Goal: Task Accomplishment & Management: Complete application form

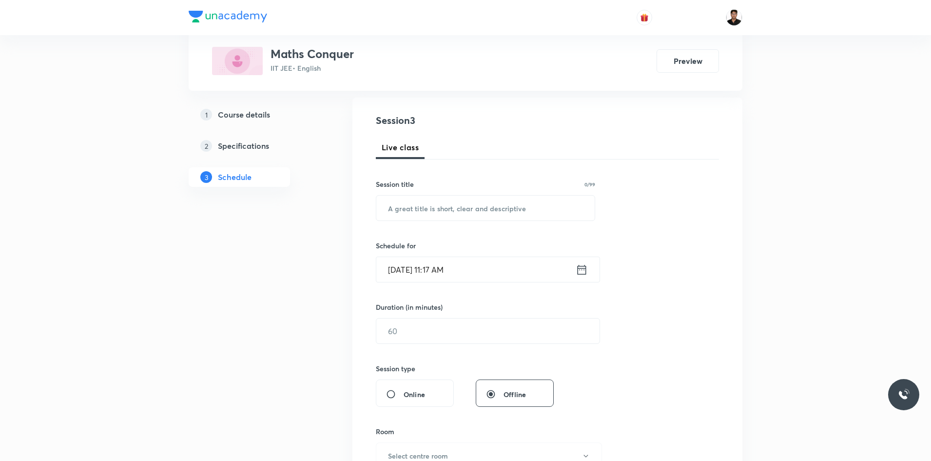
scroll to position [146, 0]
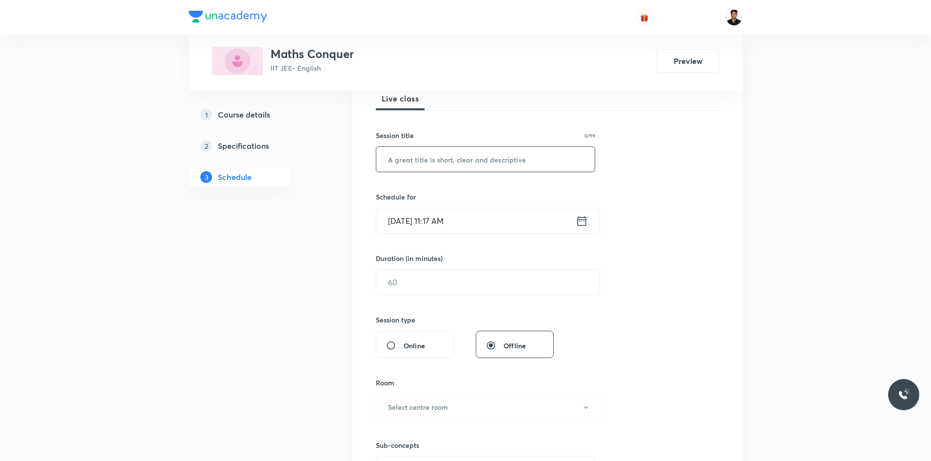
click at [449, 165] on input "text" at bounding box center [485, 159] width 218 height 25
type input "Quadratic Equations"
click at [581, 220] on icon at bounding box center [582, 221] width 12 height 14
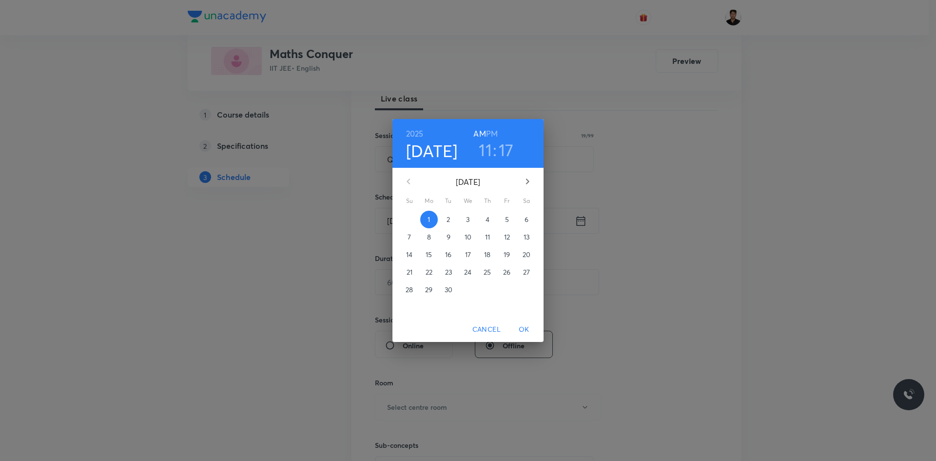
click at [184, 338] on div "2025 Sep 1 11 : 17 AM PM September 2025 Su Mo Tu We Th Fr Sa 31 1 2 3 4 5 6 7 8…" at bounding box center [468, 230] width 936 height 461
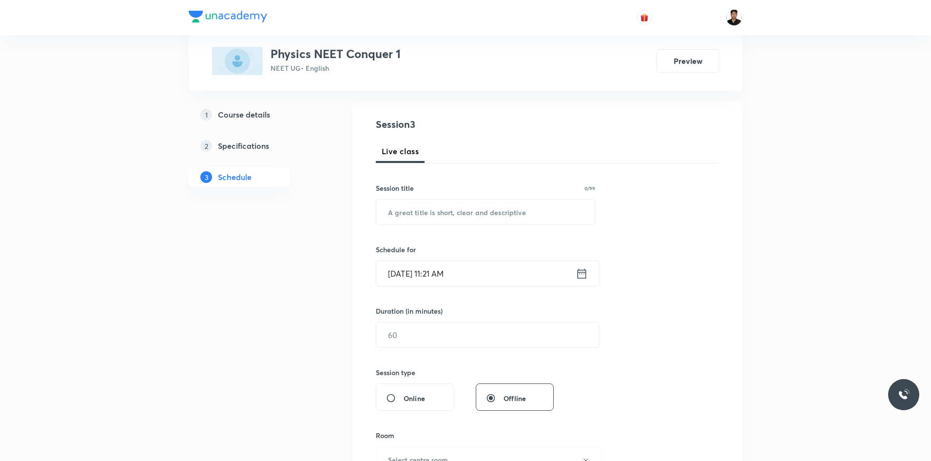
scroll to position [98, 0]
click at [415, 212] on input "text" at bounding box center [485, 208] width 218 height 25
type input "Thermodynamics"
click at [581, 269] on icon at bounding box center [582, 270] width 12 height 14
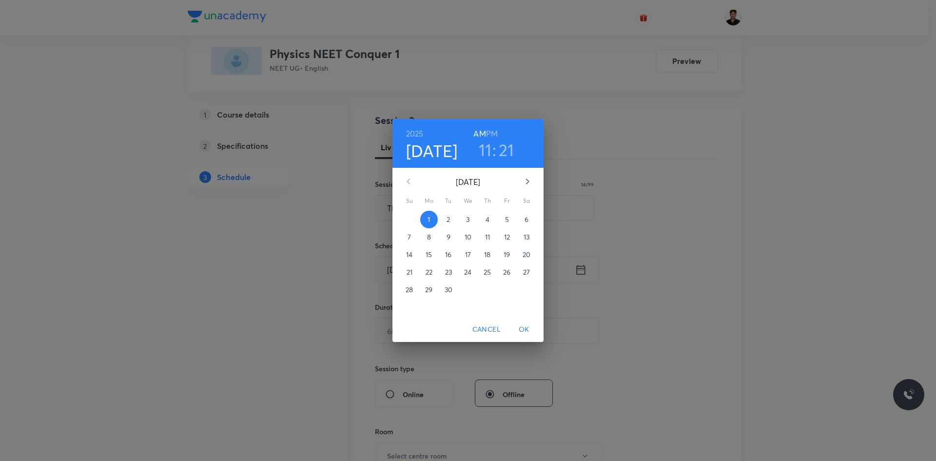
click at [484, 149] on h3 "11" at bounding box center [485, 149] width 13 height 20
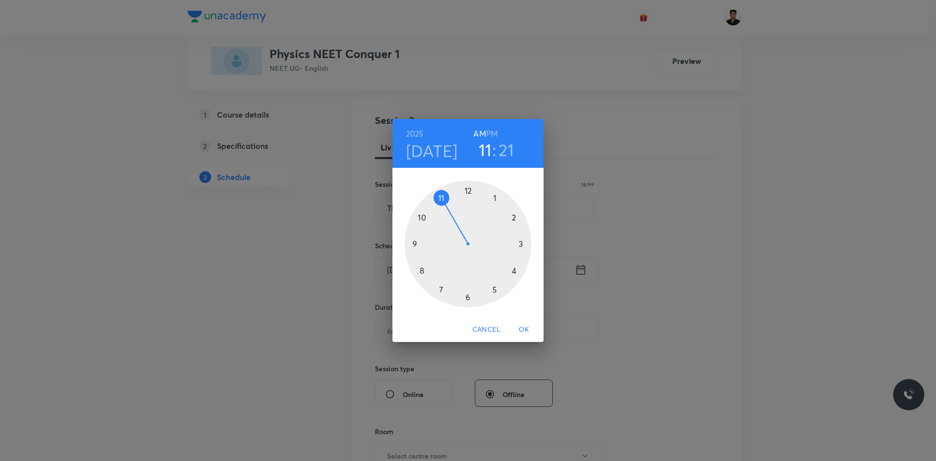
click at [483, 144] on h3 "11" at bounding box center [485, 149] width 13 height 20
click at [493, 129] on h6 "PM" at bounding box center [492, 134] width 12 height 14
click at [489, 142] on h3 "11" at bounding box center [485, 149] width 13 height 20
click at [467, 188] on div at bounding box center [468, 243] width 127 height 127
click at [523, 244] on div at bounding box center [468, 243] width 127 height 127
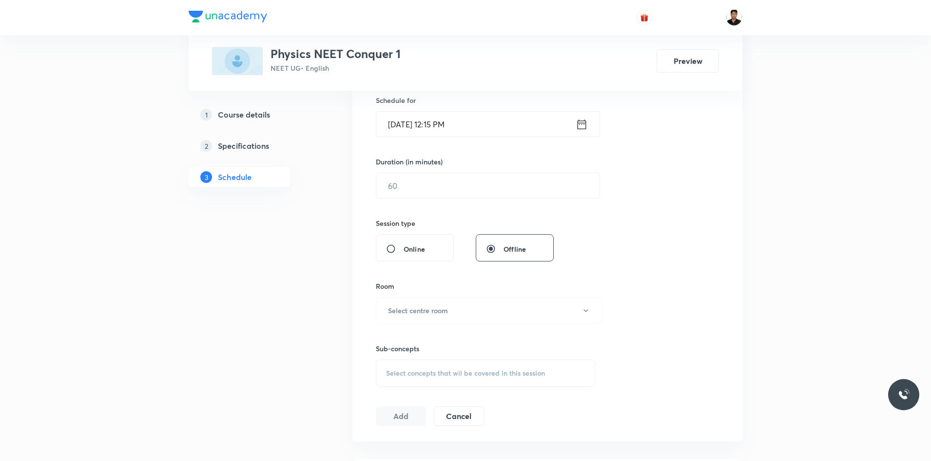
scroll to position [244, 0]
click at [421, 188] on input "text" at bounding box center [487, 184] width 223 height 25
type input "6"
type input "90"
click at [423, 306] on h6 "Select centre room" at bounding box center [418, 309] width 60 height 10
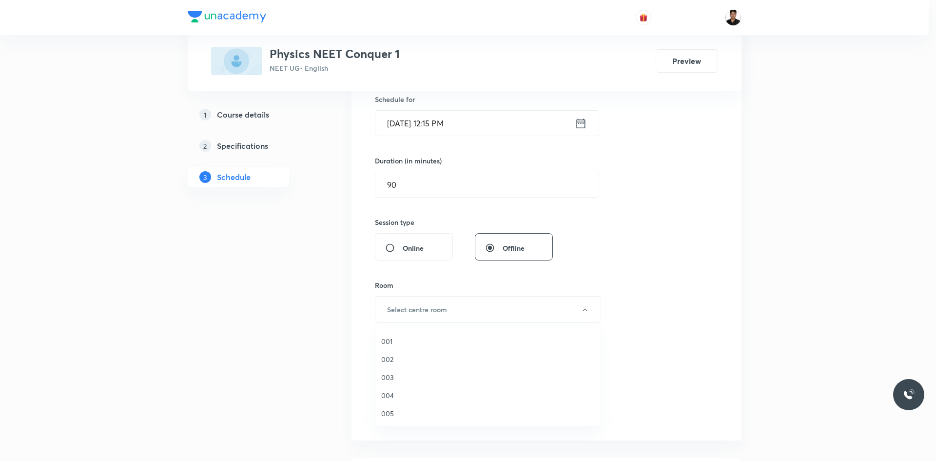
click at [667, 242] on div at bounding box center [468, 230] width 936 height 461
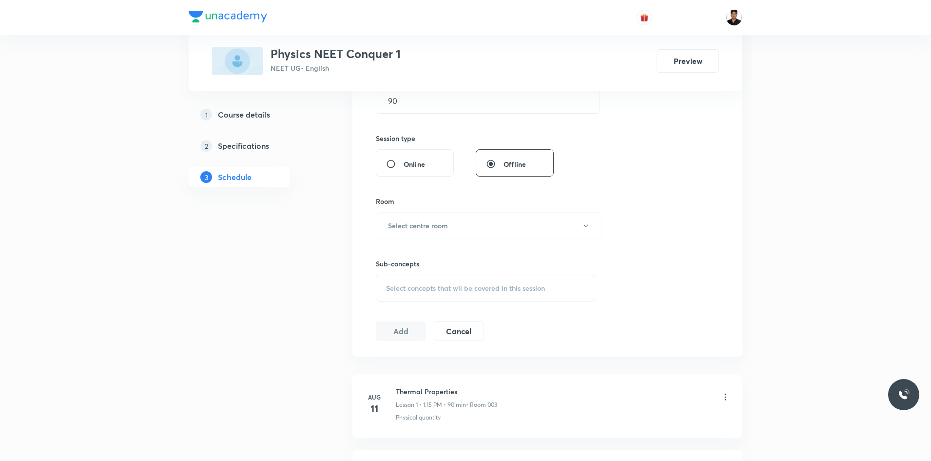
scroll to position [277, 0]
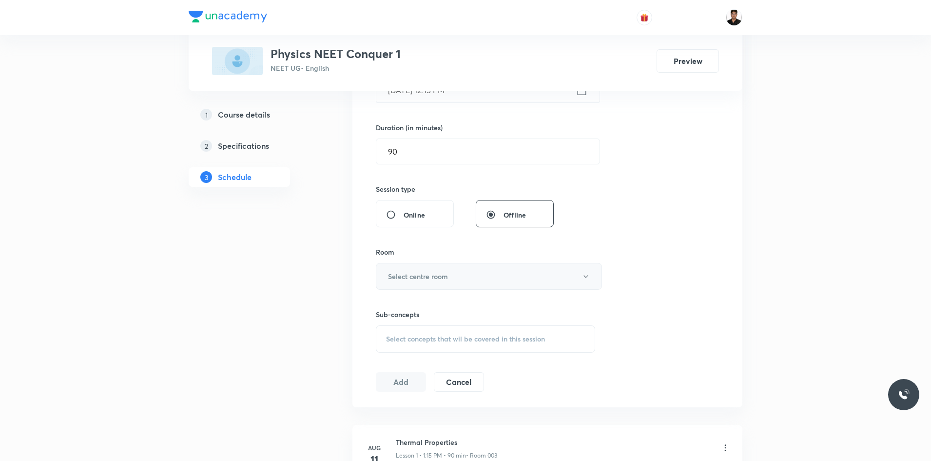
click at [408, 281] on button "Select centre room" at bounding box center [489, 276] width 226 height 27
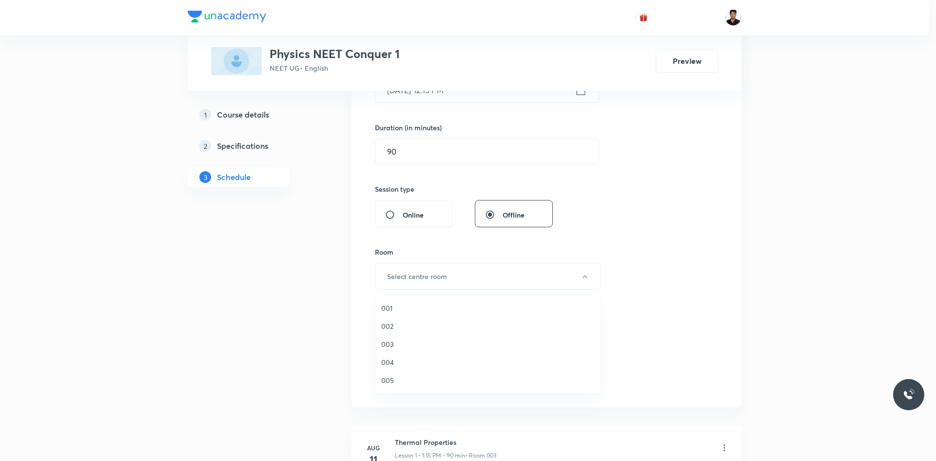
click at [399, 345] on span "003" at bounding box center [488, 344] width 214 height 10
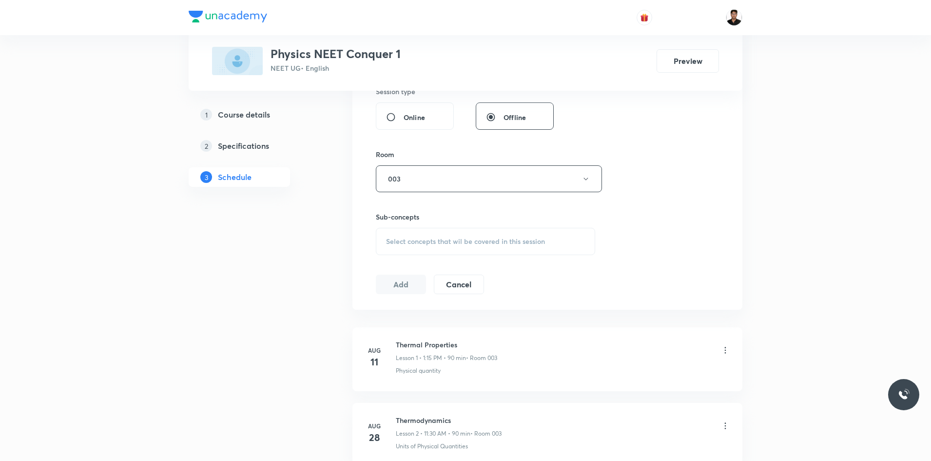
scroll to position [423, 0]
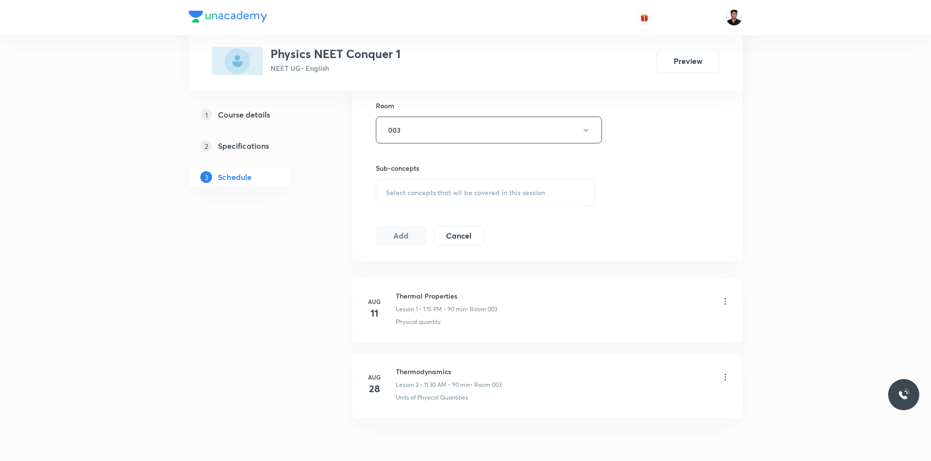
click at [450, 199] on div "Select concepts that wil be covered in this session" at bounding box center [485, 192] width 219 height 27
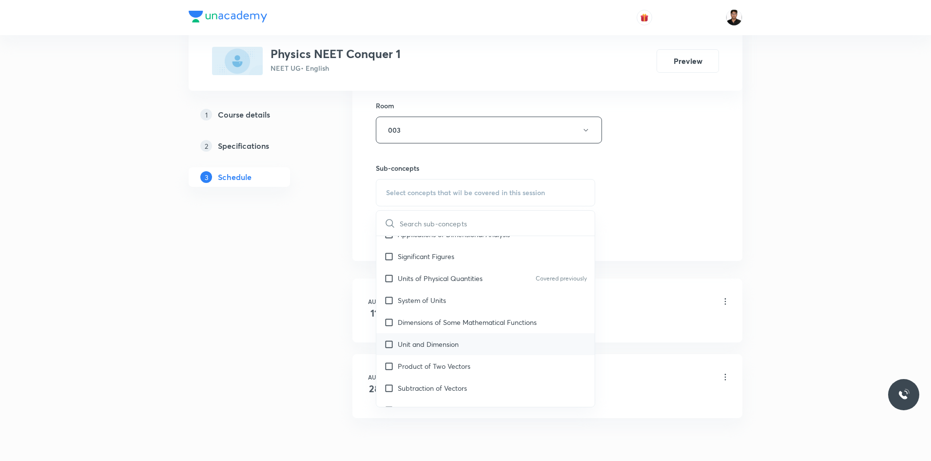
scroll to position [146, 0]
click at [389, 343] on input "checkbox" at bounding box center [391, 342] width 14 height 10
checkbox input "true"
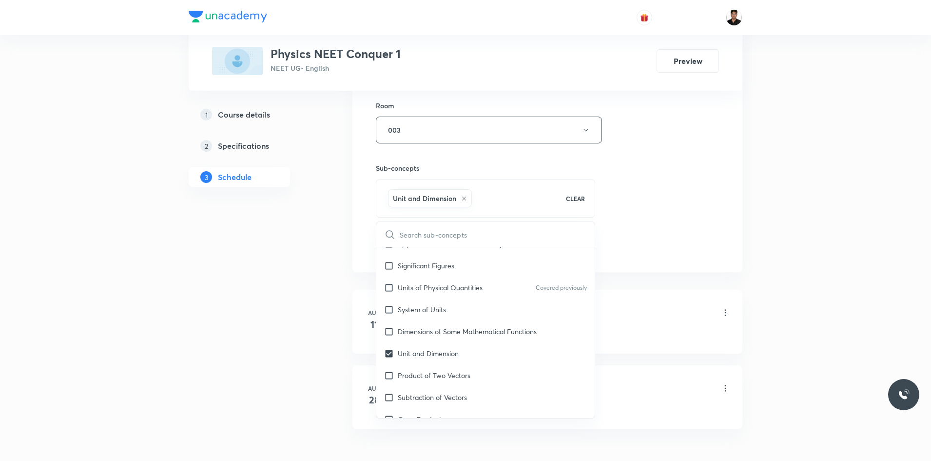
click at [671, 230] on div "Session 3 Live class Session title 14/99 Thermodynamics ​ Schedule for Sep 1, 2…" at bounding box center [547, 21] width 343 height 469
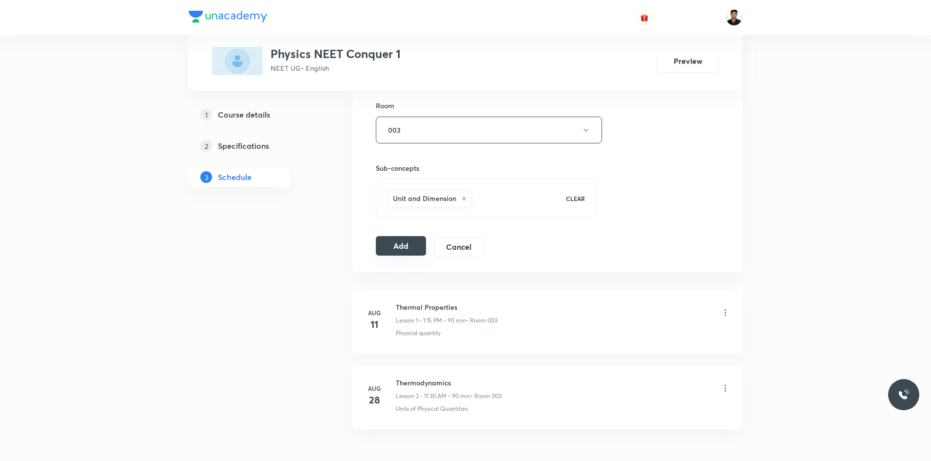
click at [403, 249] on button "Add" at bounding box center [401, 246] width 50 height 20
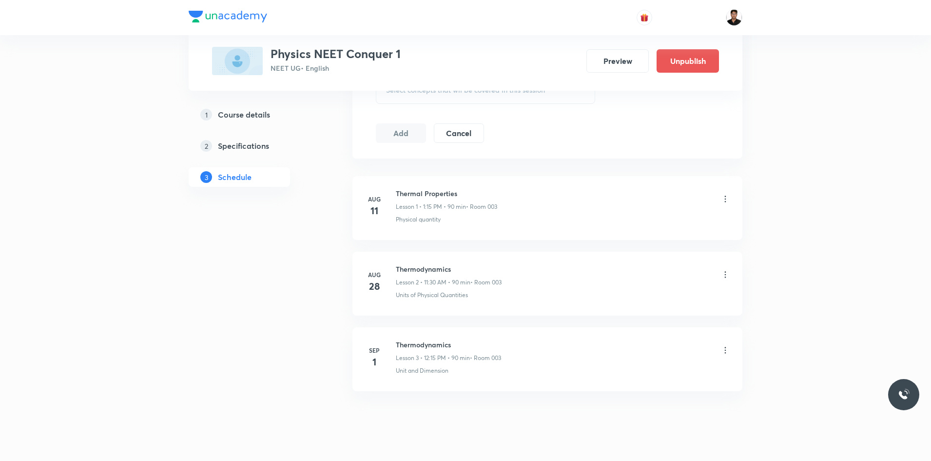
scroll to position [548, 0]
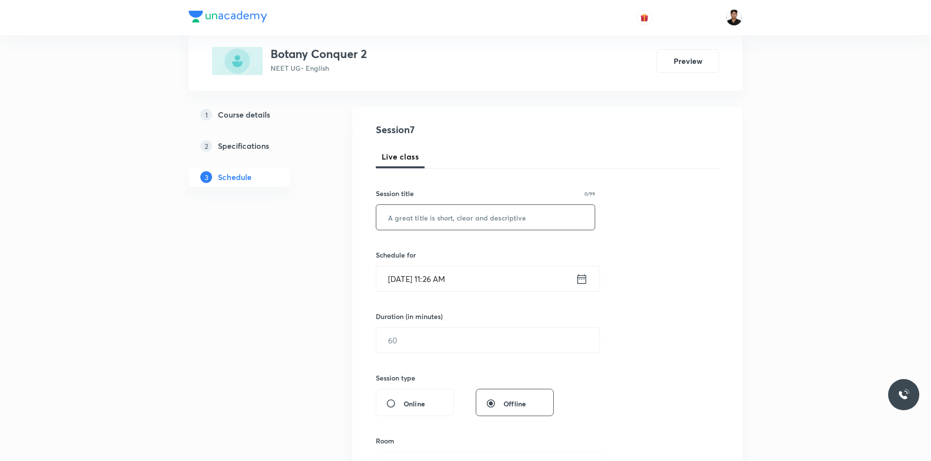
scroll to position [98, 0]
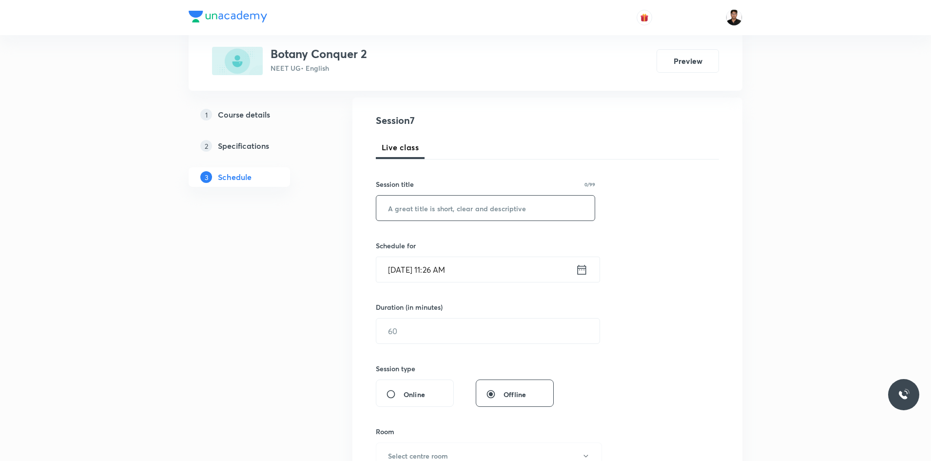
click at [427, 207] on input "text" at bounding box center [485, 208] width 218 height 25
click at [434, 208] on input "text" at bounding box center [485, 208] width 218 height 25
type input "Plant Kingdom"
click at [581, 274] on icon at bounding box center [582, 270] width 12 height 14
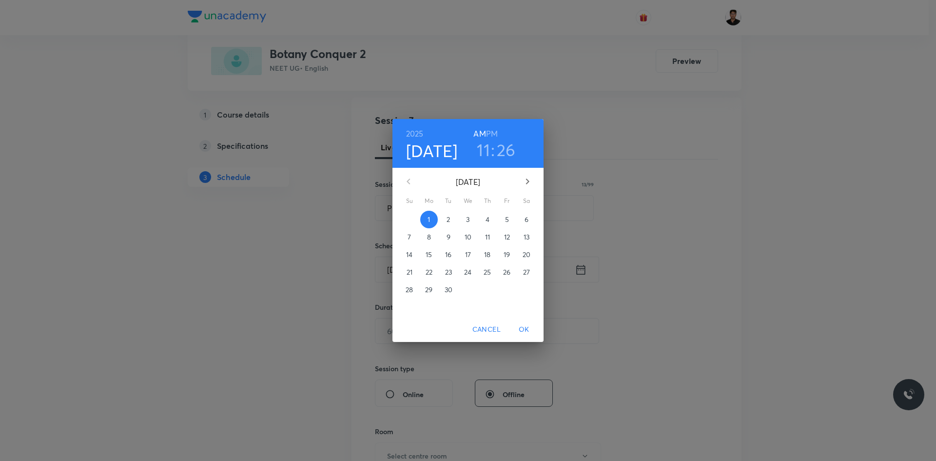
click at [489, 151] on h3 "11" at bounding box center [483, 149] width 13 height 20
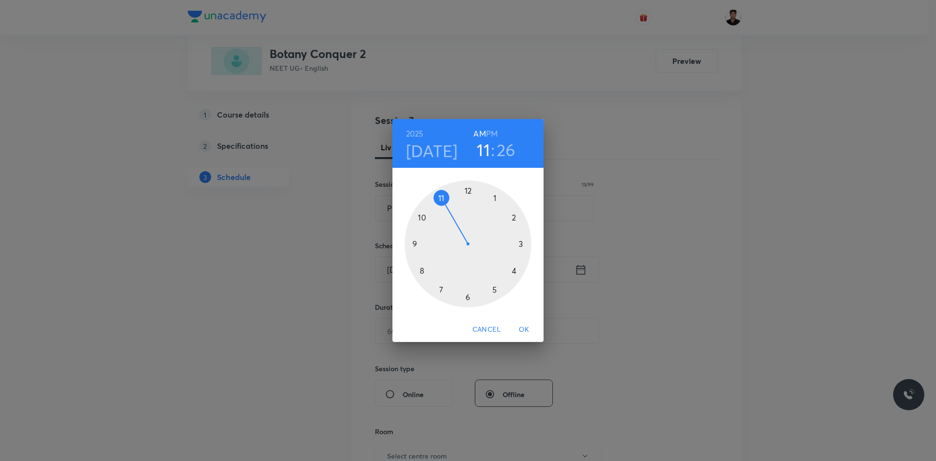
click at [467, 191] on div at bounding box center [468, 243] width 127 height 127
click at [525, 244] on div at bounding box center [468, 243] width 127 height 127
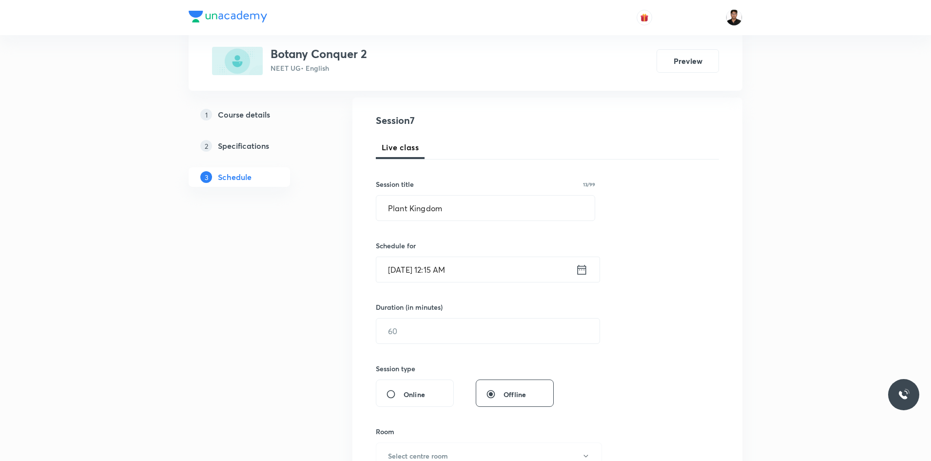
click at [583, 275] on icon at bounding box center [582, 270] width 12 height 14
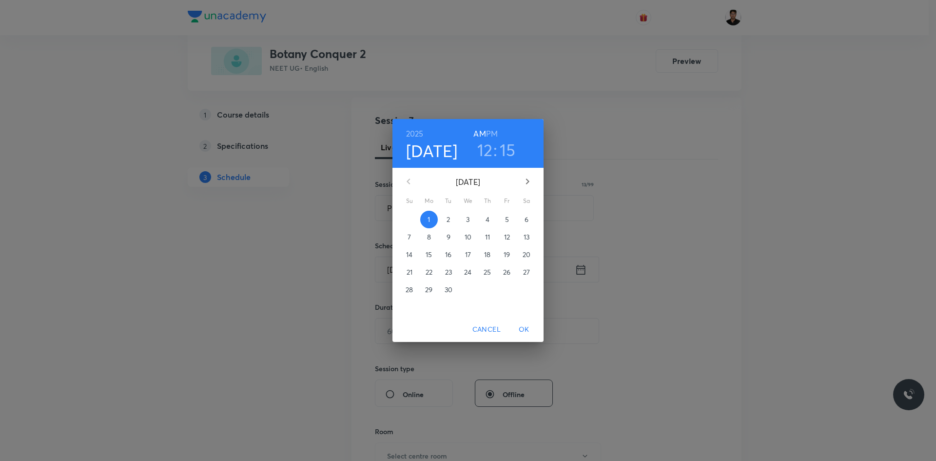
click at [496, 133] on h6 "PM" at bounding box center [492, 134] width 12 height 14
click at [528, 330] on span "OK" at bounding box center [523, 329] width 23 height 12
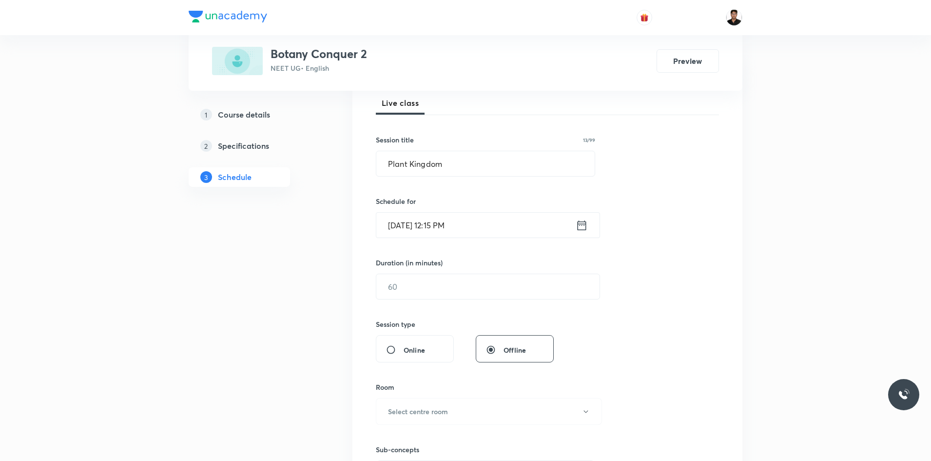
scroll to position [244, 0]
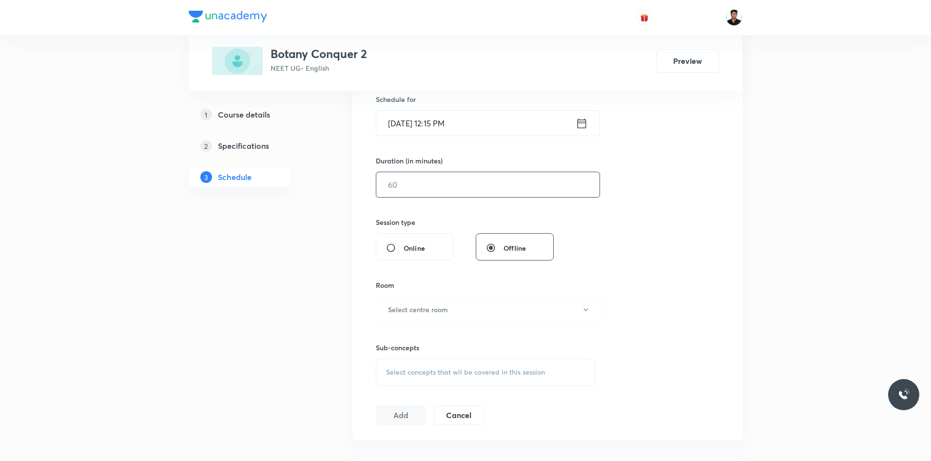
click at [442, 188] on input "text" at bounding box center [487, 184] width 223 height 25
type input "90"
click at [395, 305] on h6 "Select centre room" at bounding box center [418, 309] width 60 height 10
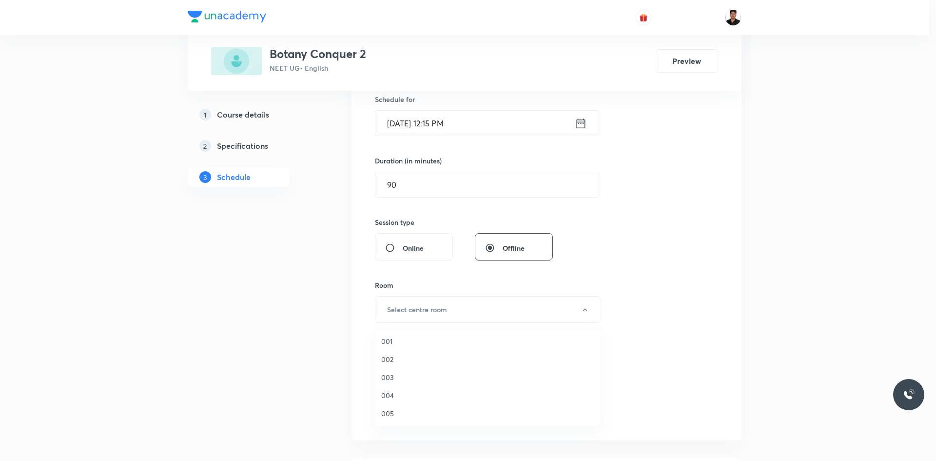
click at [391, 359] on span "002" at bounding box center [488, 359] width 214 height 10
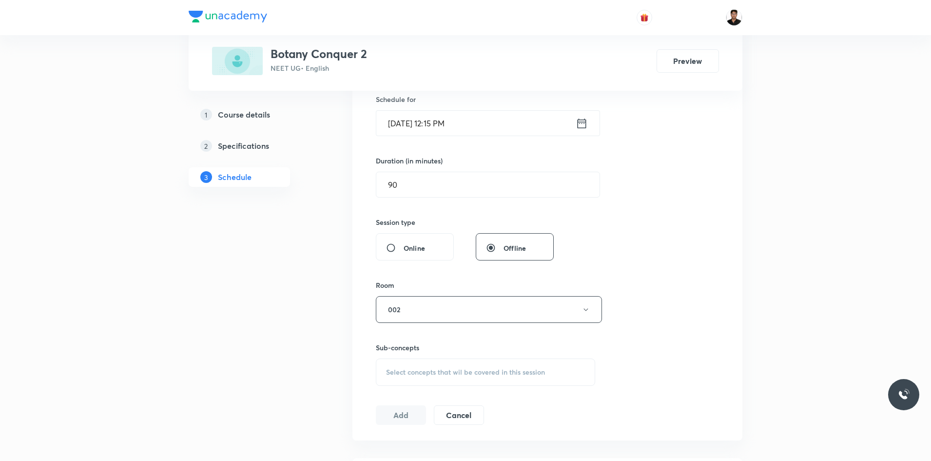
click at [625, 333] on div "Session 7 Live class Session title 13/99 Plant Kingdom ​ Schedule for Sep 1, 20…" at bounding box center [547, 196] width 343 height 458
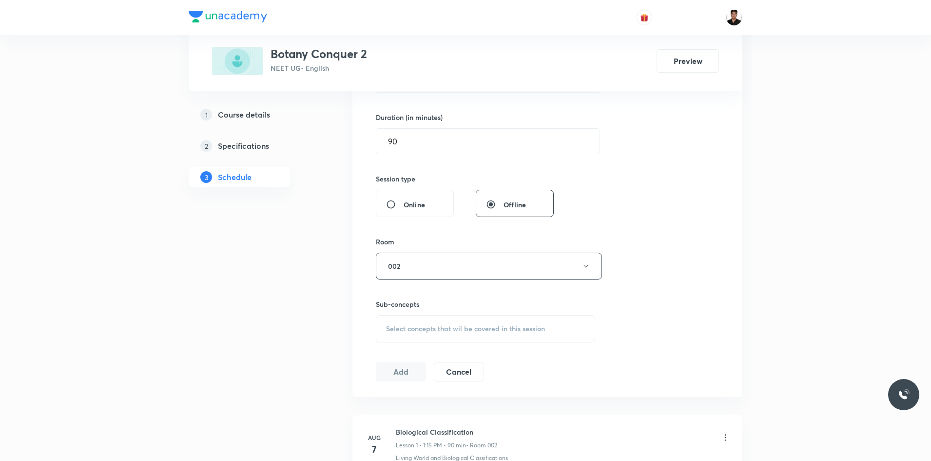
scroll to position [293, 0]
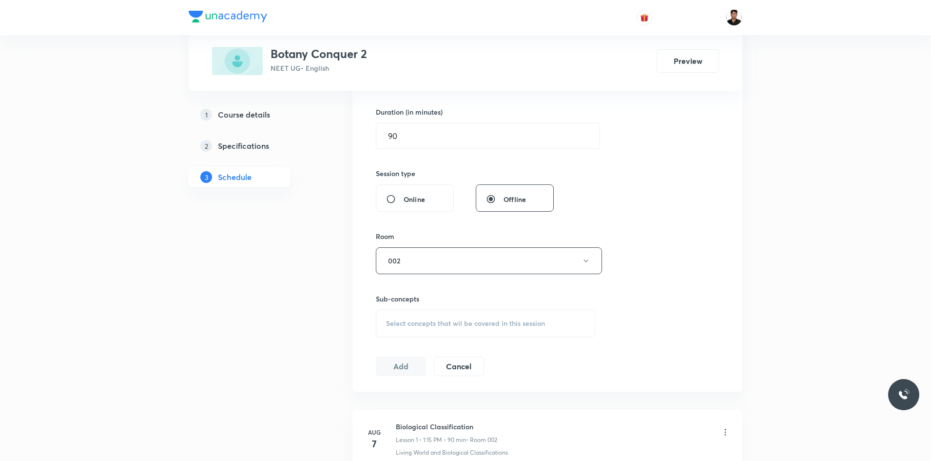
click at [442, 319] on span "Select concepts that wil be covered in this session" at bounding box center [465, 323] width 159 height 8
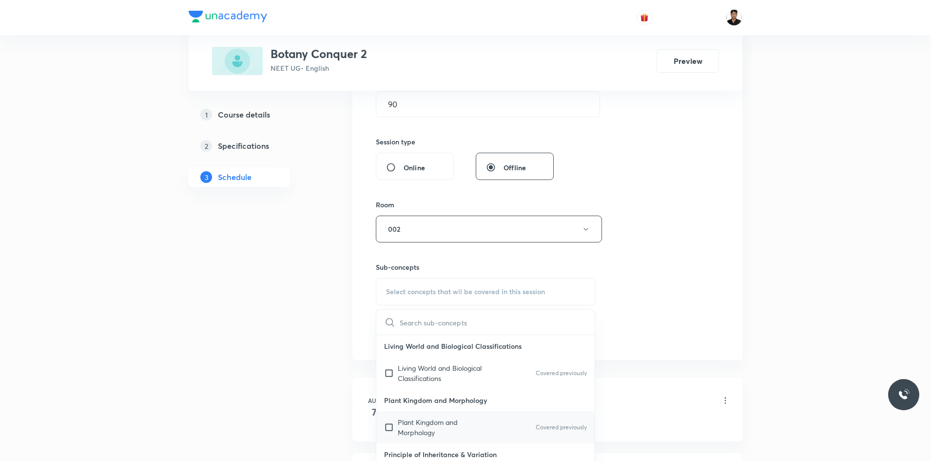
scroll to position [341, 0]
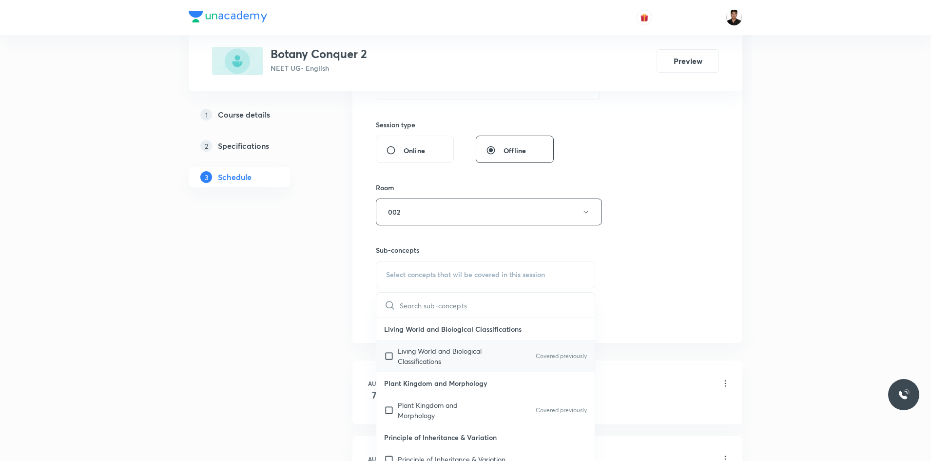
click at [387, 356] on input "checkbox" at bounding box center [391, 356] width 14 height 20
checkbox input "true"
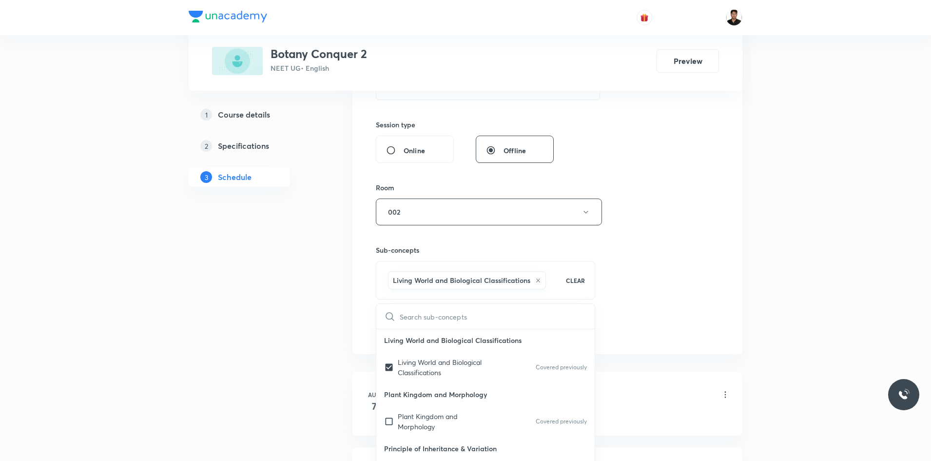
click at [624, 315] on div "Session 7 Live class Session title 13/99 Plant Kingdom ​ Schedule for Sep 1, 20…" at bounding box center [547, 103] width 343 height 469
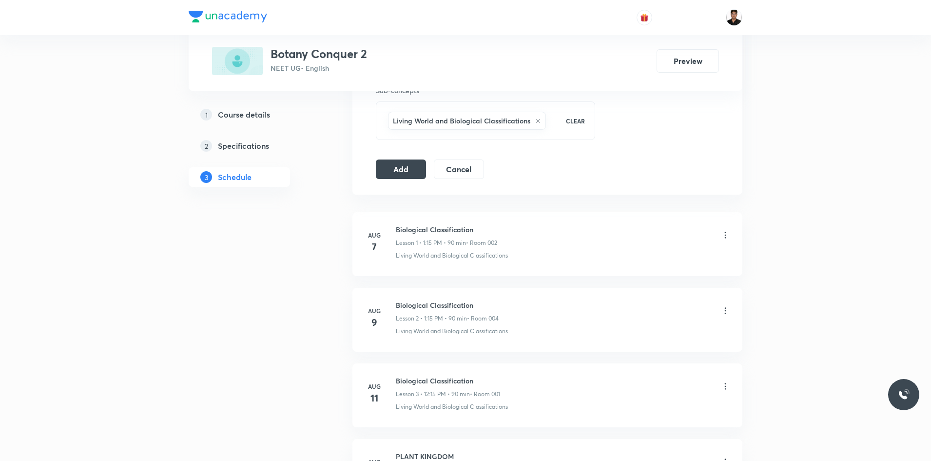
scroll to position [536, 0]
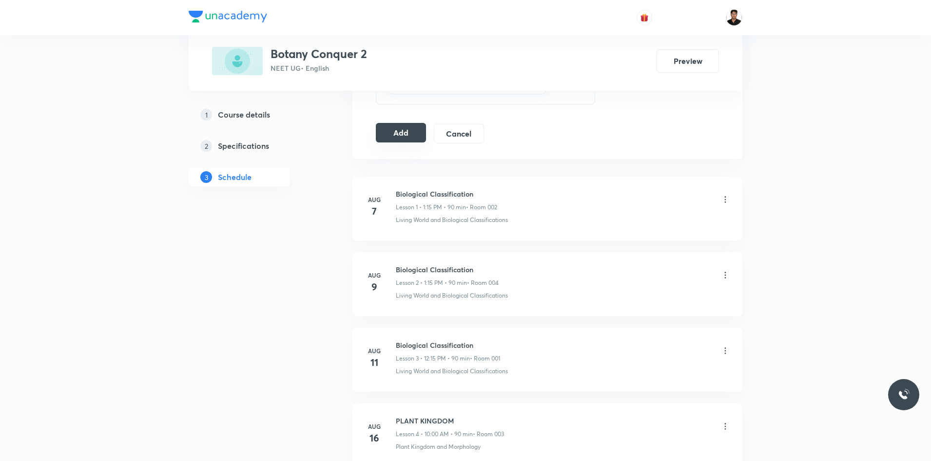
click at [404, 138] on button "Add" at bounding box center [401, 133] width 50 height 20
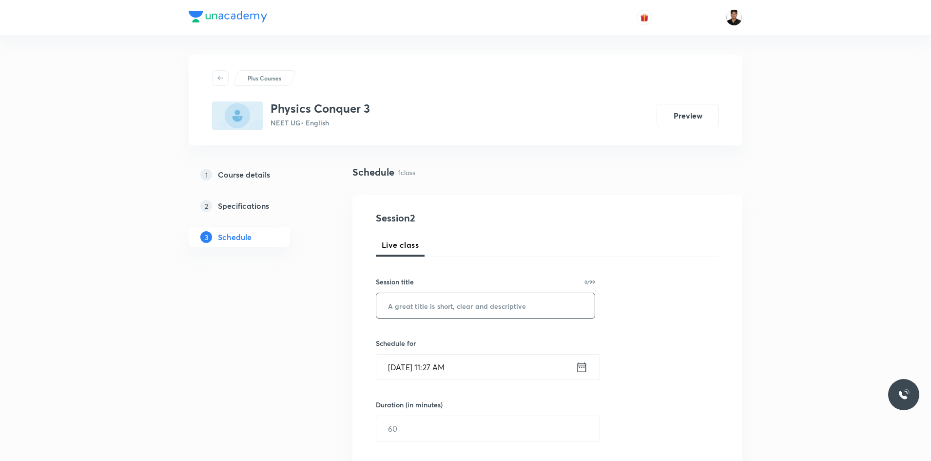
click at [549, 305] on input "text" at bounding box center [485, 305] width 218 height 25
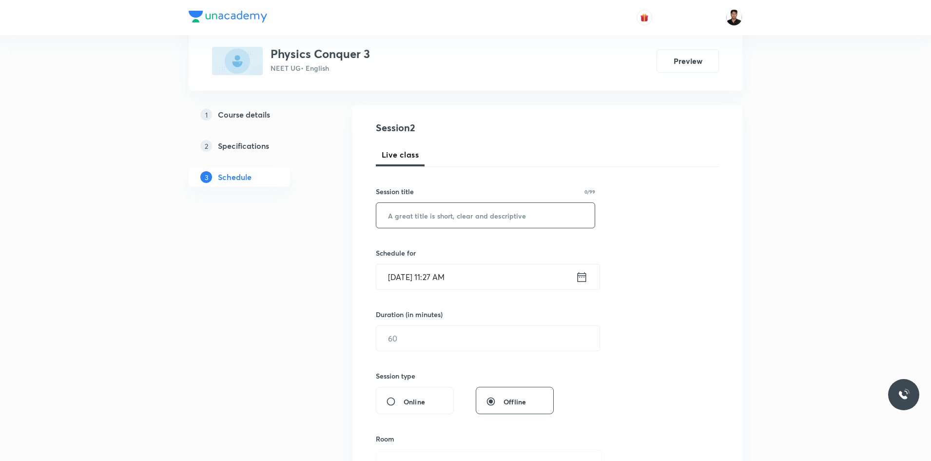
scroll to position [98, 0]
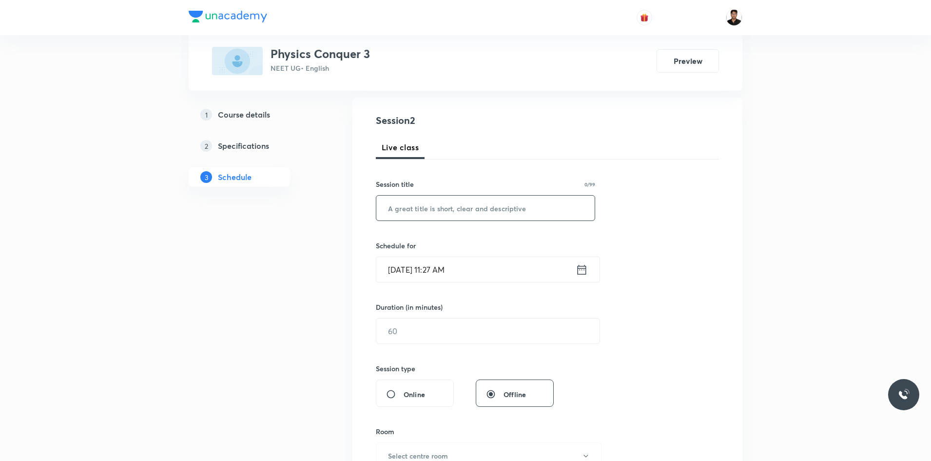
click at [454, 205] on input "text" at bounding box center [485, 208] width 218 height 25
click at [458, 209] on input "text" at bounding box center [485, 208] width 218 height 25
type input "Thermodynamics"
click at [584, 270] on icon at bounding box center [582, 270] width 12 height 14
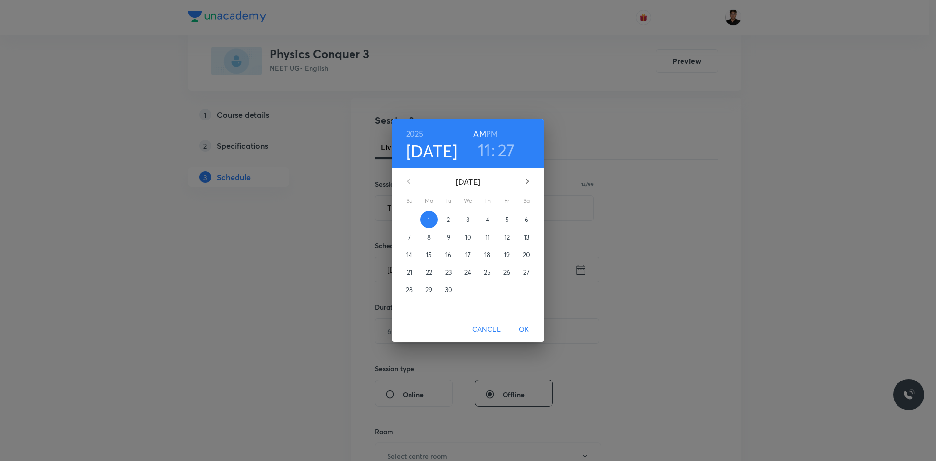
click at [504, 152] on h3 "27" at bounding box center [507, 149] width 18 height 20
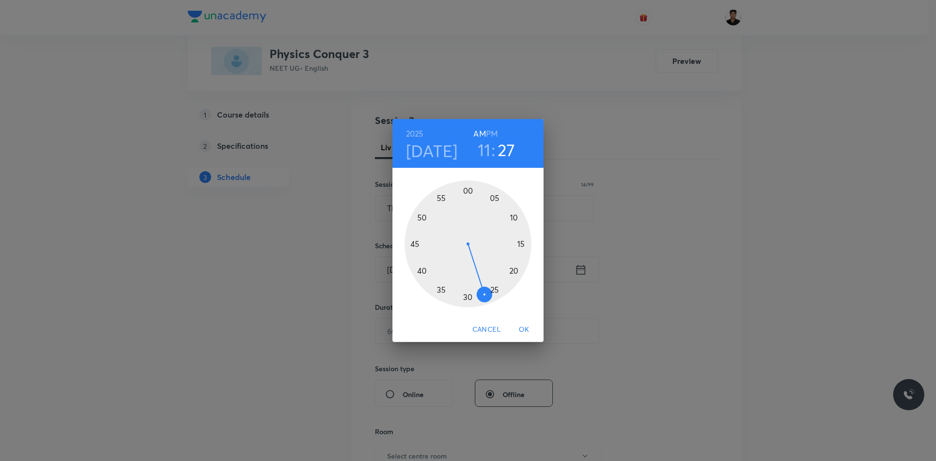
click at [470, 299] on div at bounding box center [468, 243] width 127 height 127
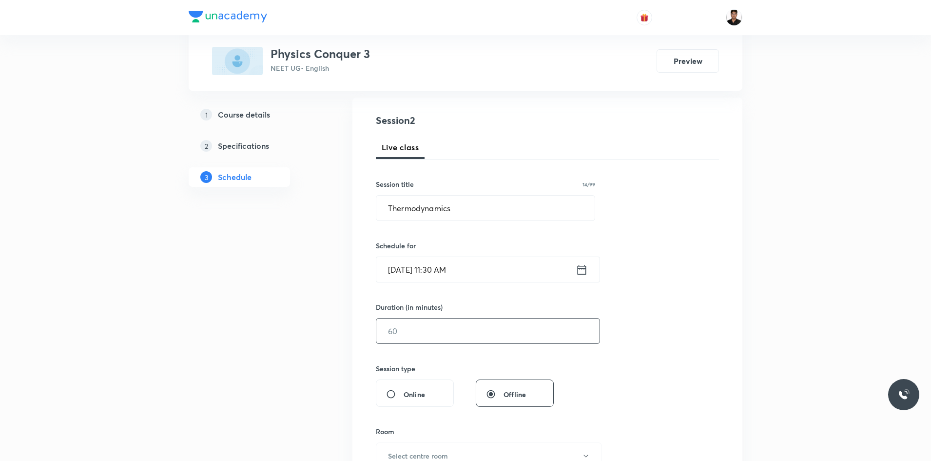
click at [471, 333] on input "text" at bounding box center [487, 330] width 223 height 25
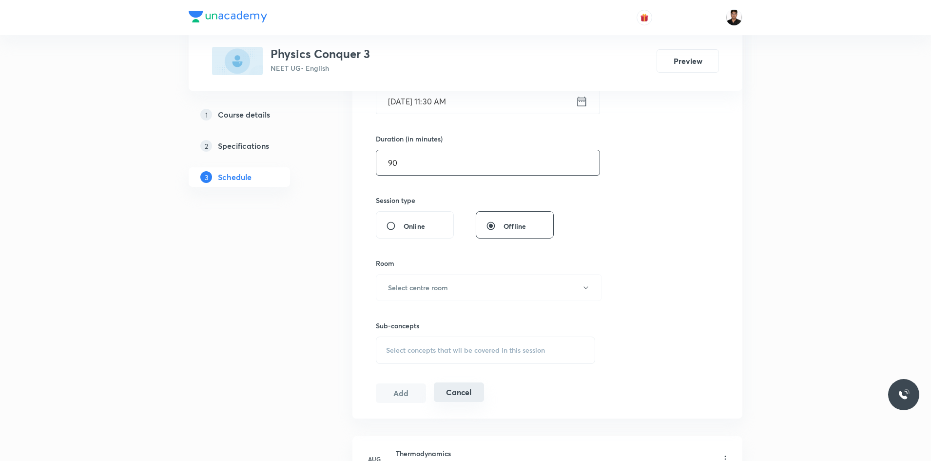
scroll to position [293, 0]
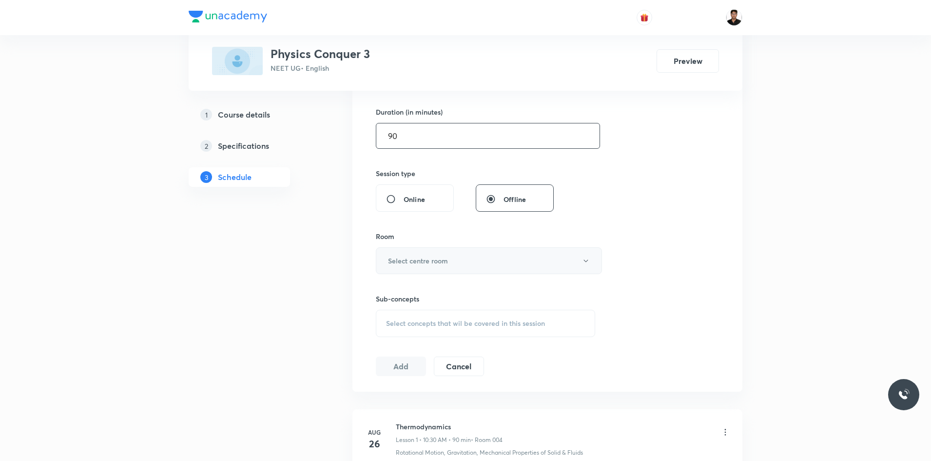
type input "90"
click at [440, 262] on h6 "Select centre room" at bounding box center [418, 261] width 60 height 10
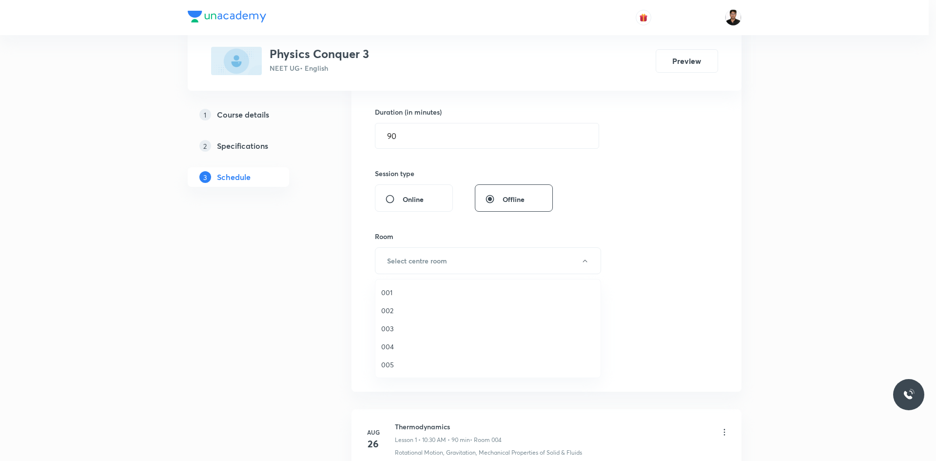
click at [391, 289] on span "001" at bounding box center [488, 292] width 214 height 10
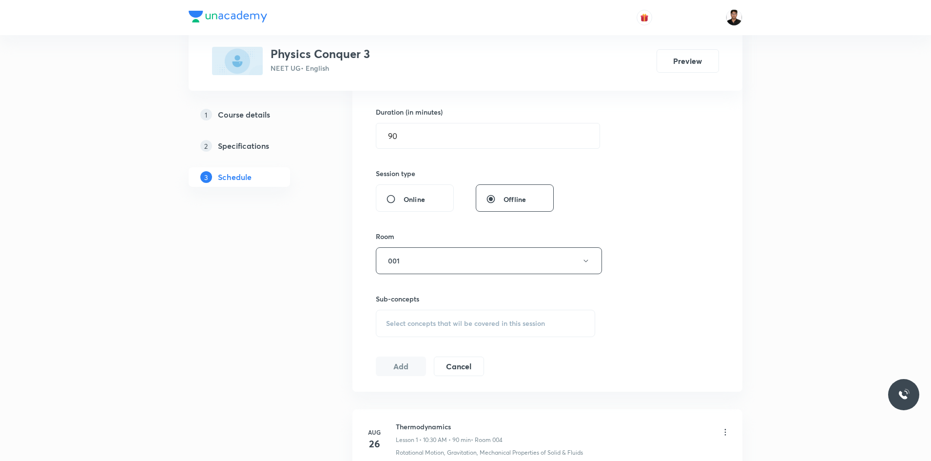
click at [428, 318] on div "Select concepts that wil be covered in this session" at bounding box center [485, 323] width 219 height 27
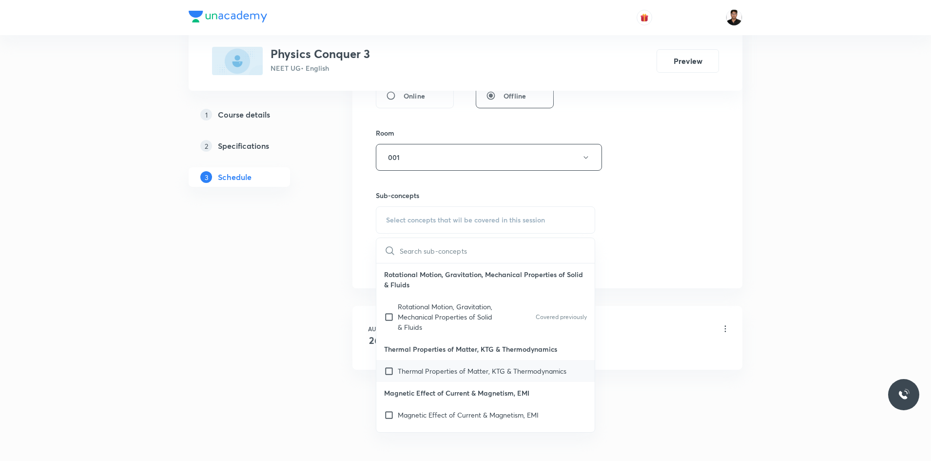
scroll to position [396, 0]
click at [390, 315] on input "checkbox" at bounding box center [391, 316] width 14 height 31
checkbox input "true"
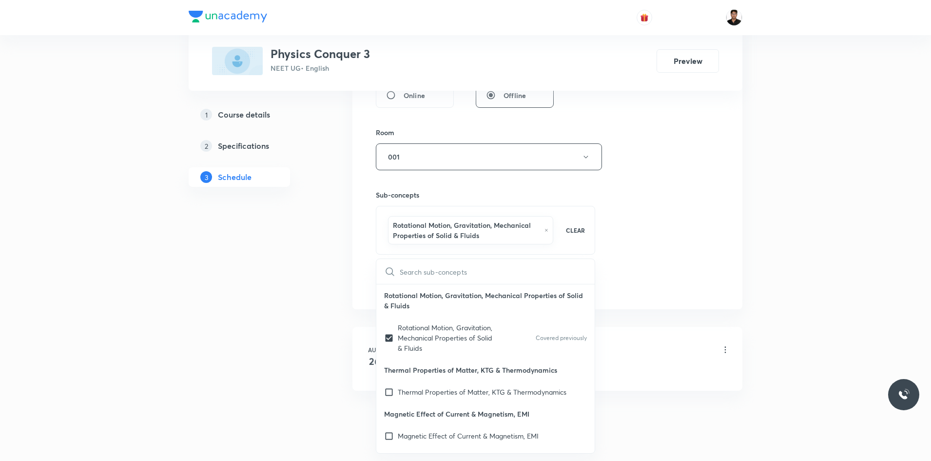
click at [671, 285] on div "Session 2 Live class Session title 14/99 Thermodynamics ​ Schedule for Sep 1, 2…" at bounding box center [547, 53] width 343 height 479
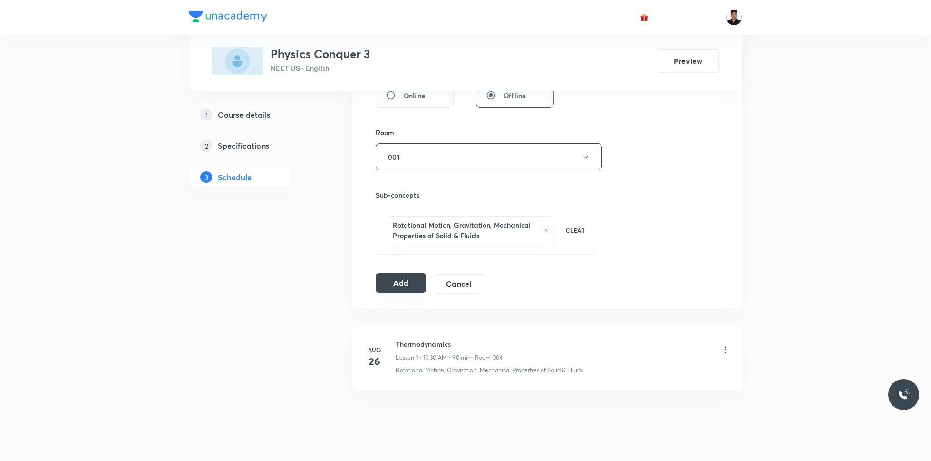
click at [412, 288] on button "Add" at bounding box center [401, 283] width 50 height 20
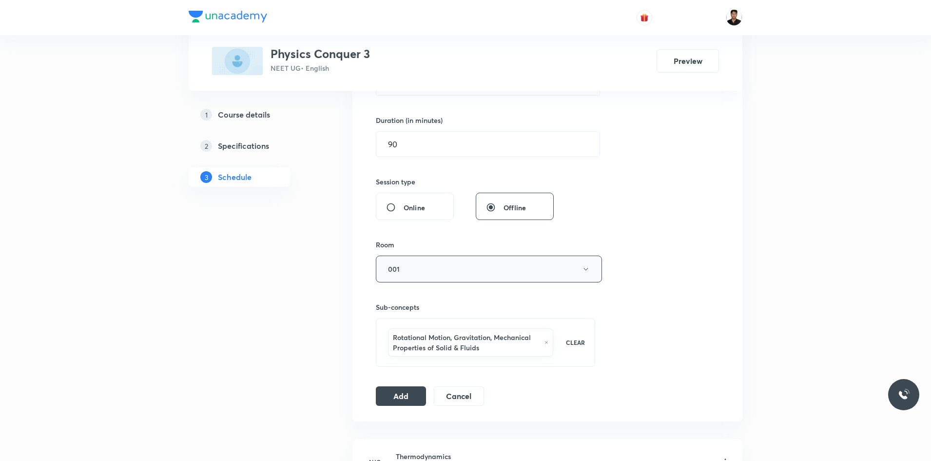
scroll to position [272, 0]
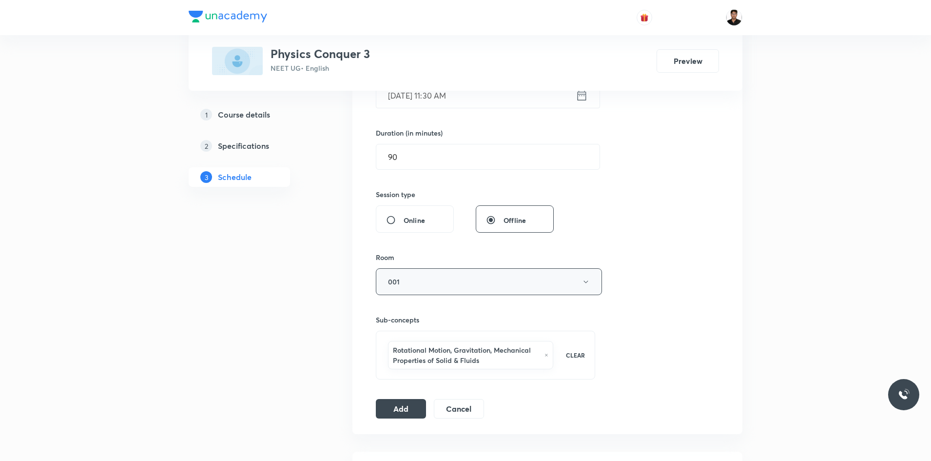
click at [509, 282] on button "001" at bounding box center [489, 281] width 226 height 27
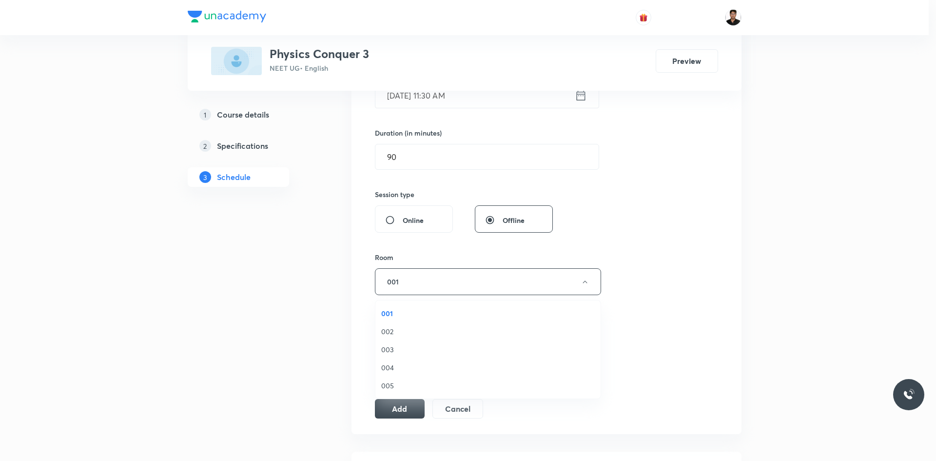
click at [394, 332] on span "002" at bounding box center [488, 331] width 214 height 10
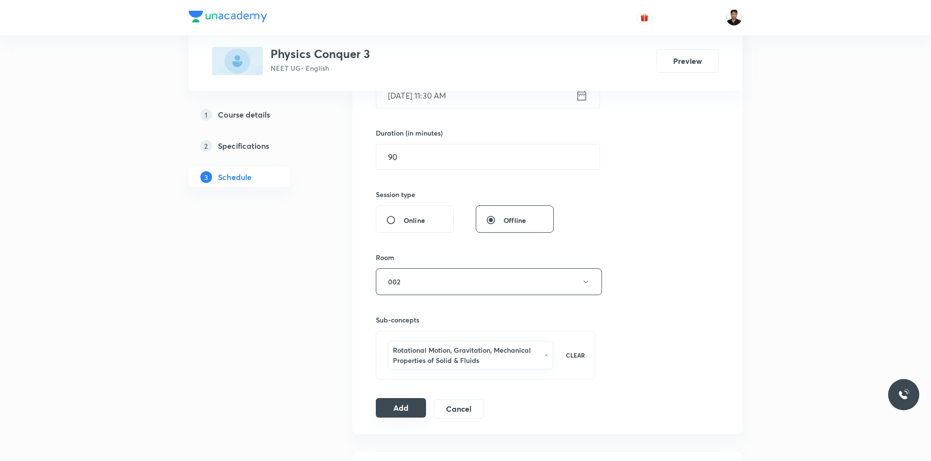
click at [406, 412] on button "Add" at bounding box center [401, 408] width 50 height 20
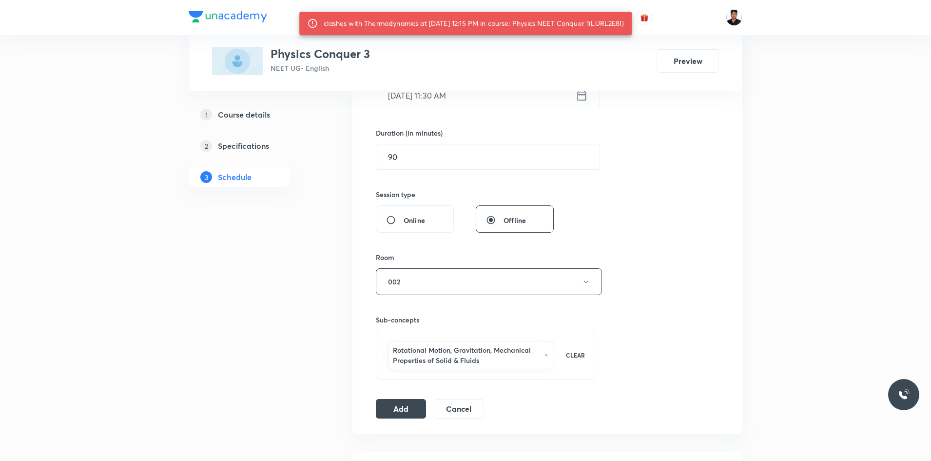
click at [272, 289] on div "1 Course details 2 Specifications 3 Schedule" at bounding box center [255, 241] width 133 height 696
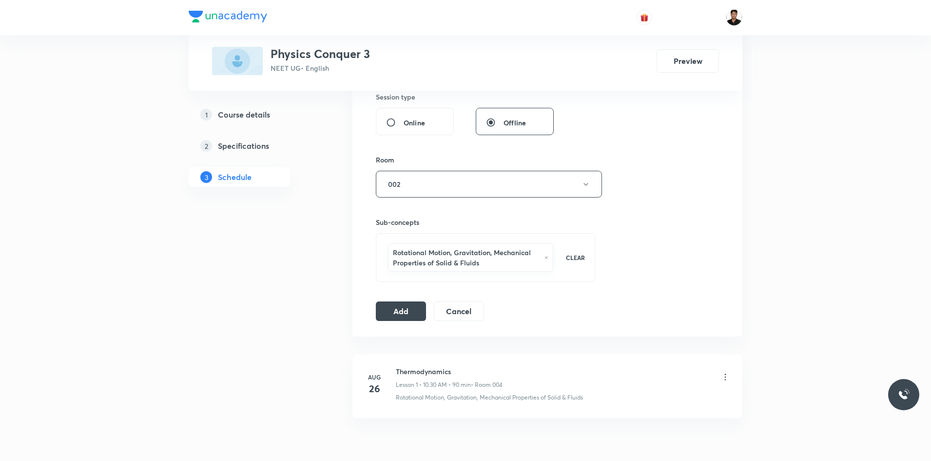
scroll to position [418, 0]
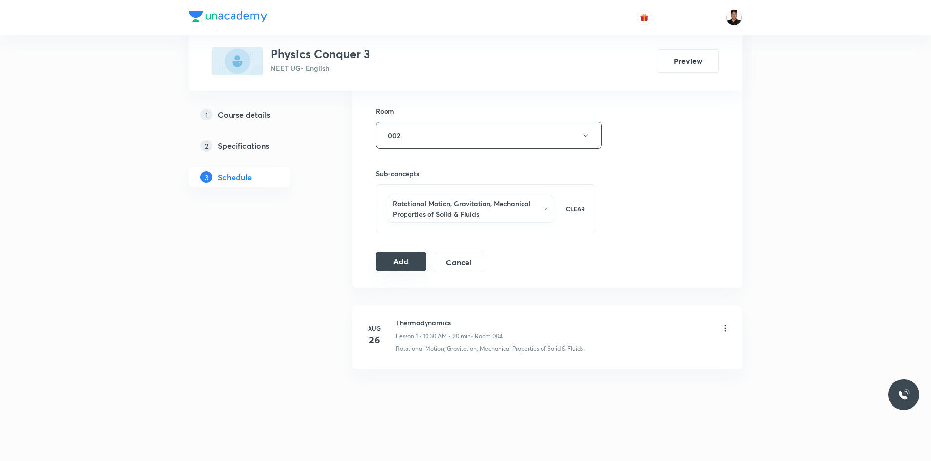
click at [406, 262] on button "Add" at bounding box center [401, 262] width 50 height 20
click at [426, 138] on button "002" at bounding box center [489, 135] width 226 height 27
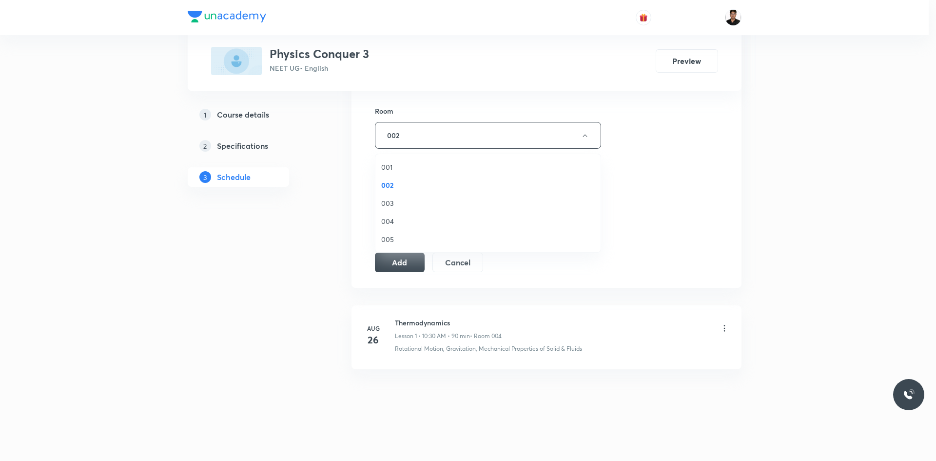
click at [389, 208] on span "003" at bounding box center [488, 203] width 214 height 10
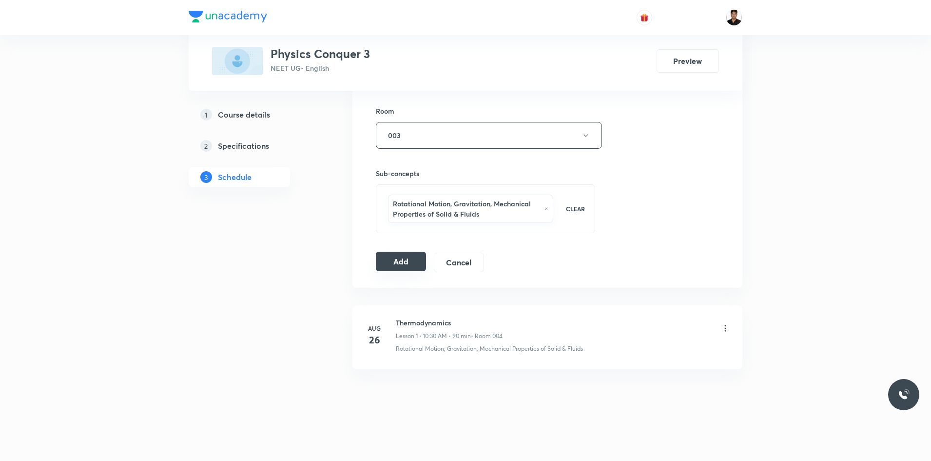
click at [399, 259] on button "Add" at bounding box center [401, 262] width 50 height 20
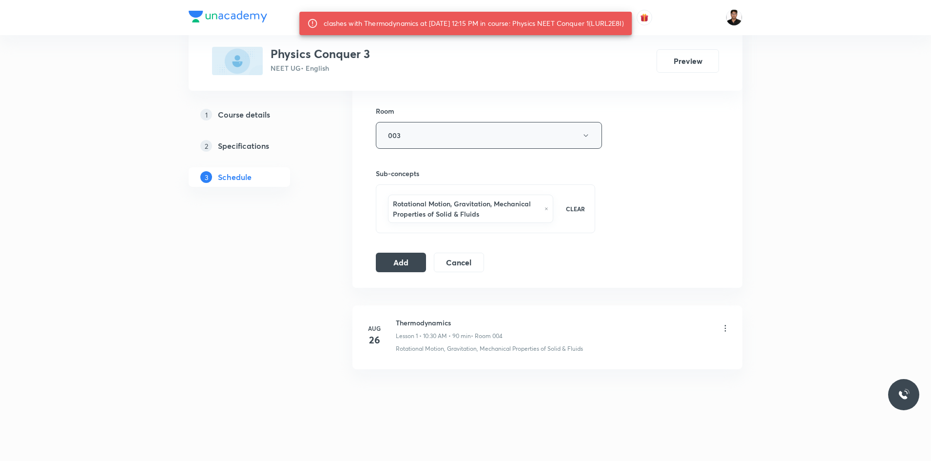
click at [432, 126] on button "003" at bounding box center [489, 135] width 226 height 27
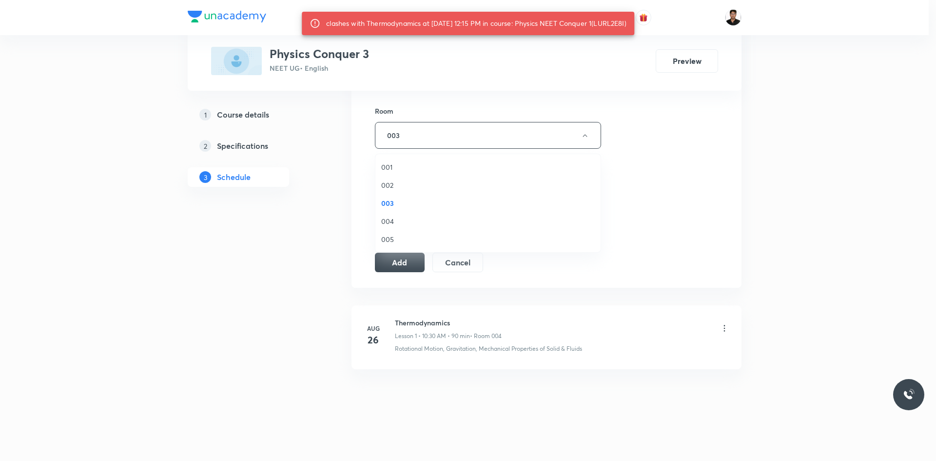
click at [396, 222] on span "004" at bounding box center [488, 221] width 214 height 10
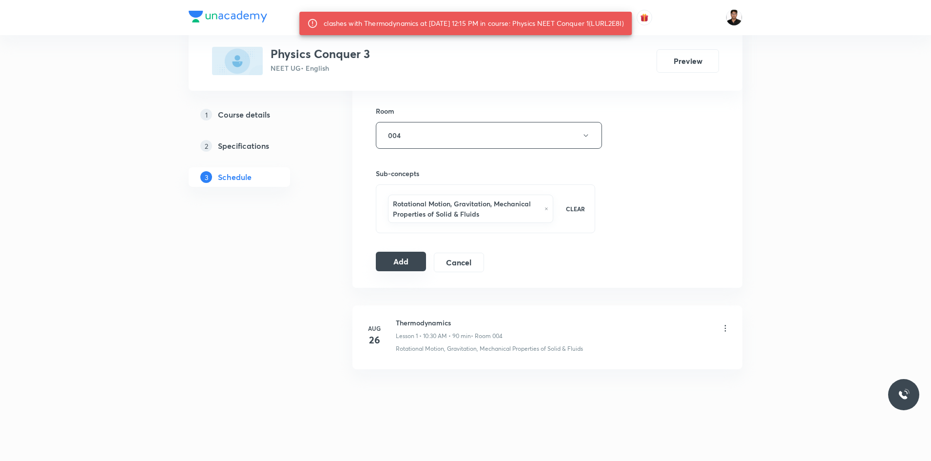
click at [392, 256] on button "Add" at bounding box center [401, 262] width 50 height 20
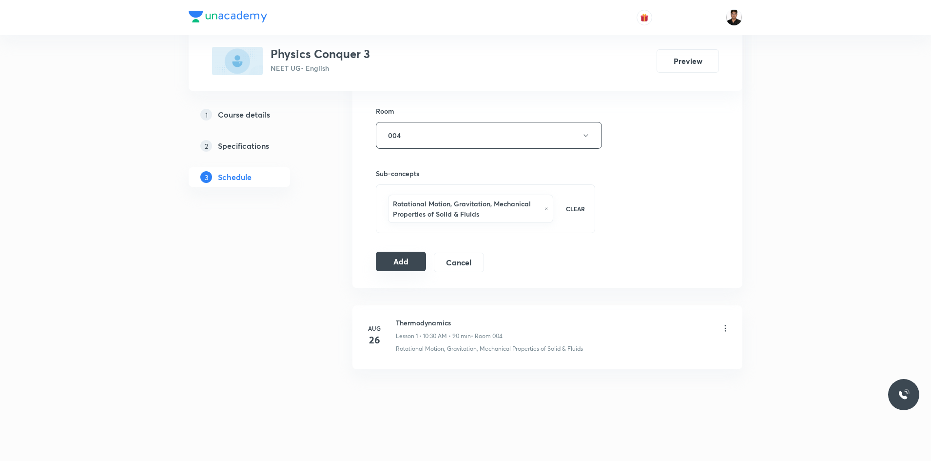
click at [401, 258] on button "Add" at bounding box center [401, 262] width 50 height 20
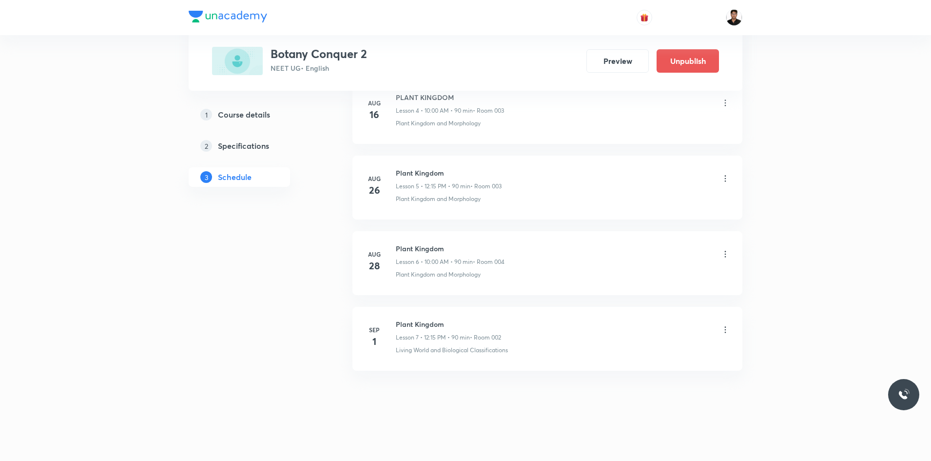
scroll to position [850, 0]
